Goal: Task Accomplishment & Management: Manage account settings

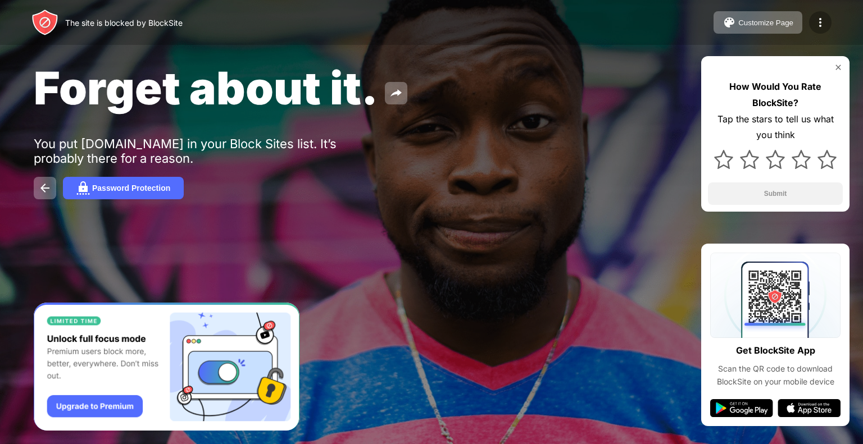
click at [819, 24] on img at bounding box center [820, 22] width 13 height 13
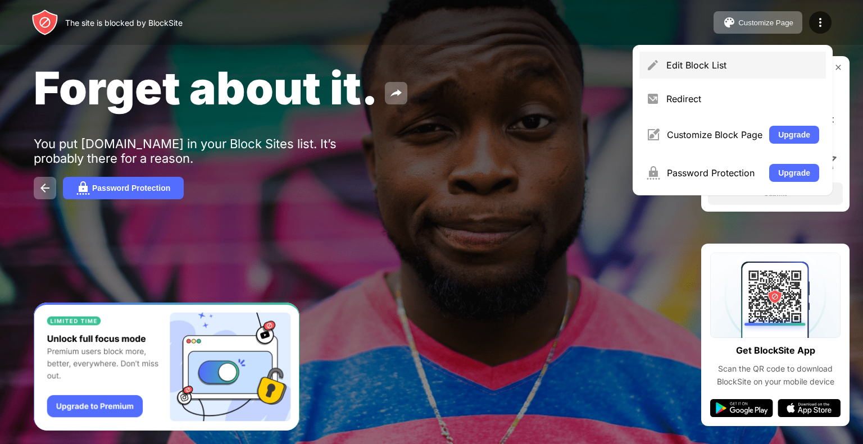
click at [745, 62] on div "Edit Block List" at bounding box center [742, 65] width 153 height 11
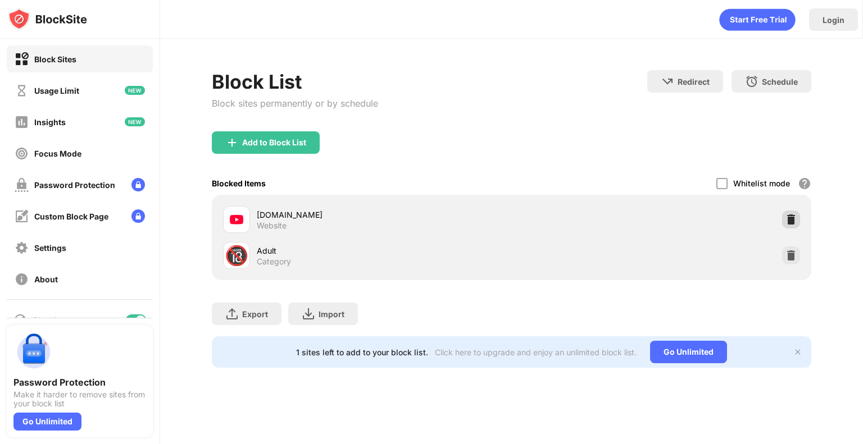
click at [795, 220] on img at bounding box center [790, 219] width 11 height 11
